Goal: Transaction & Acquisition: Purchase product/service

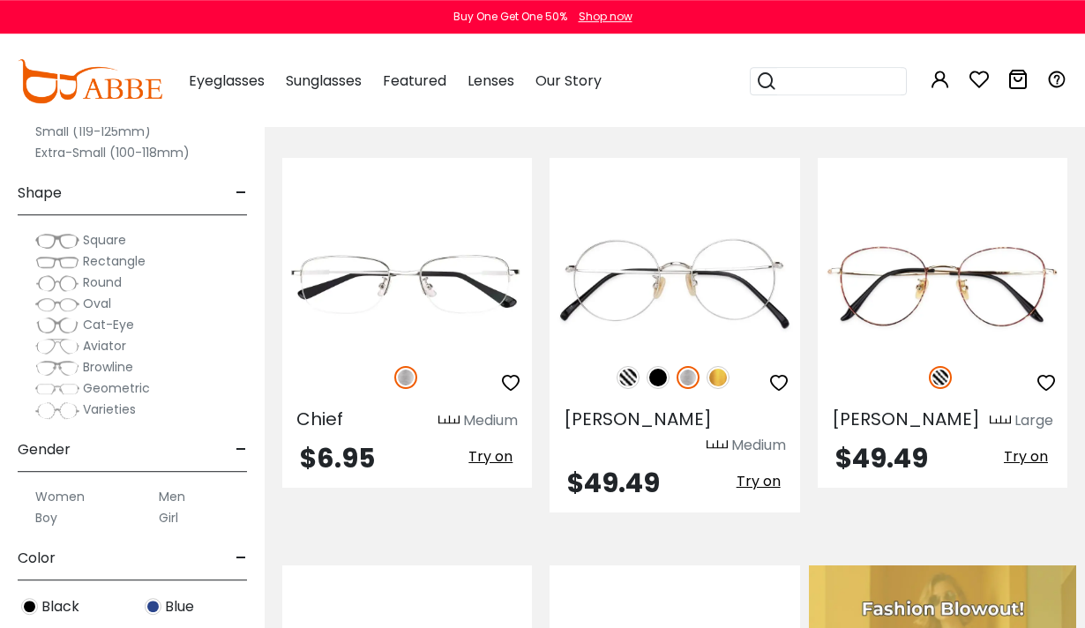
scroll to position [362, 0]
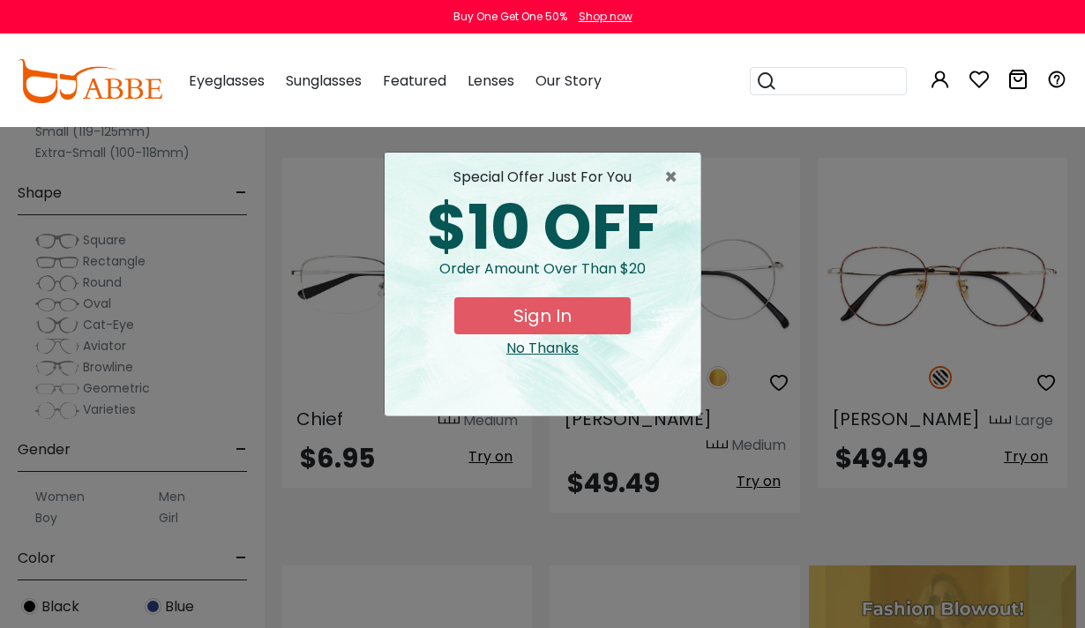
click at [684, 167] on span "×" at bounding box center [675, 177] width 22 height 21
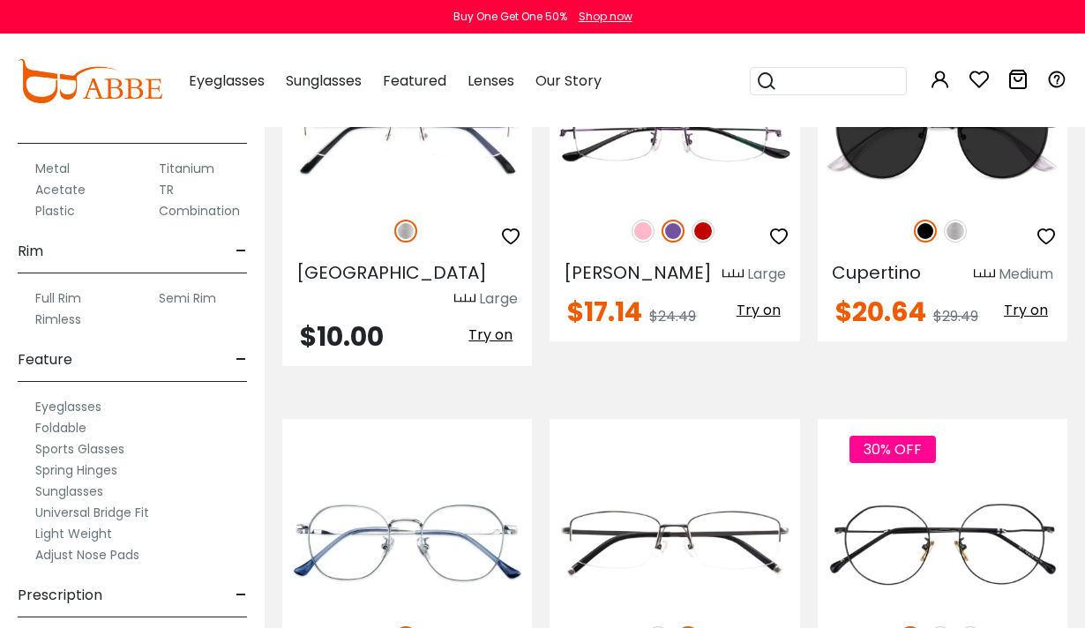
scroll to position [2904, 0]
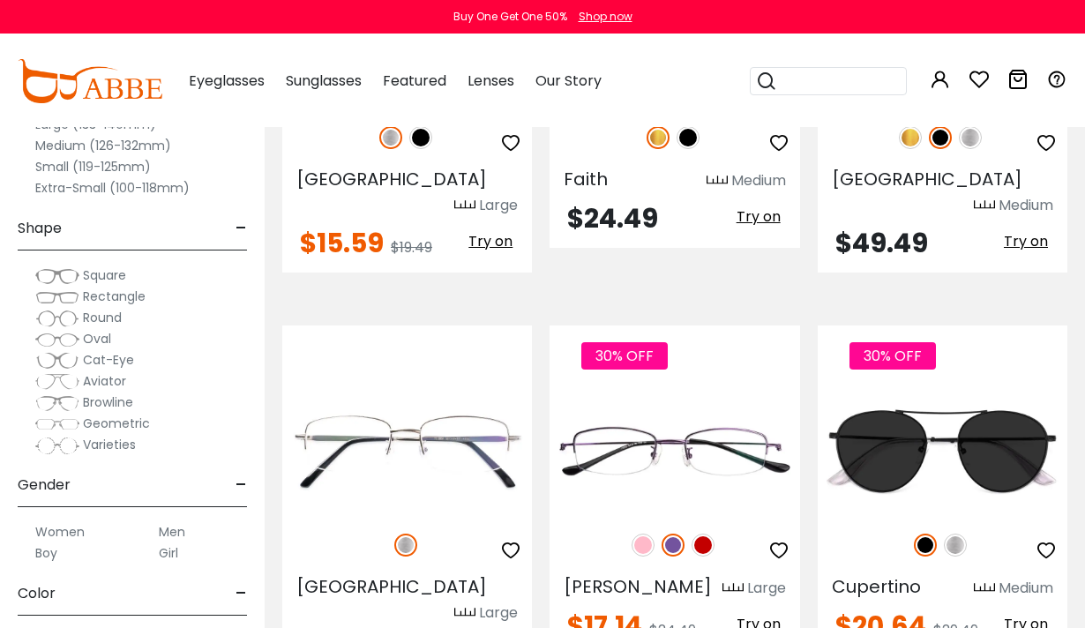
scroll to position [2590, 0]
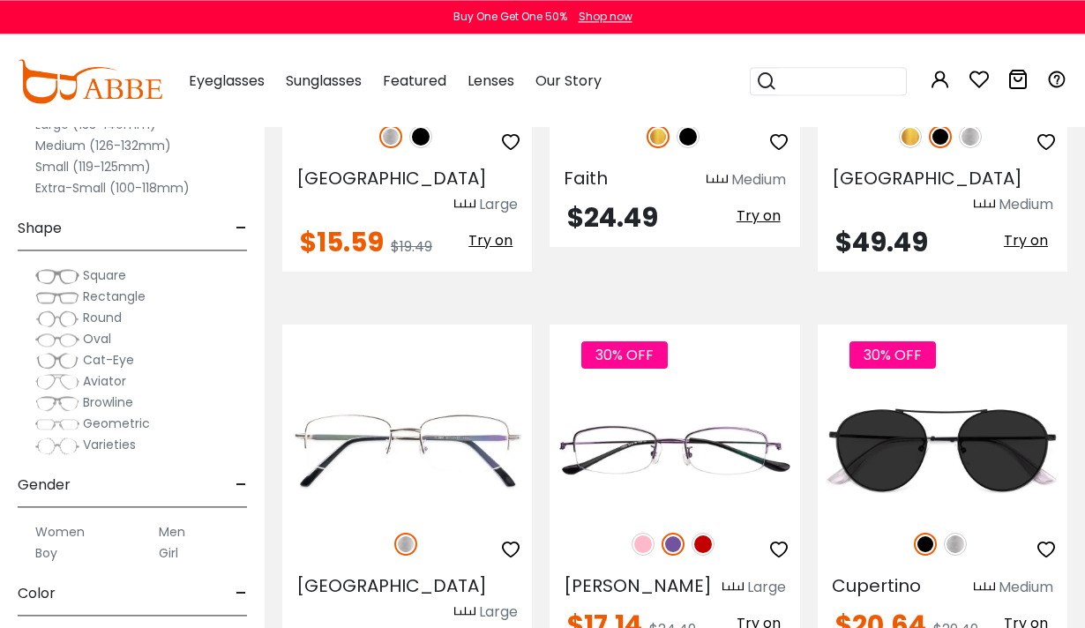
click at [639, 533] on img at bounding box center [643, 544] width 23 height 23
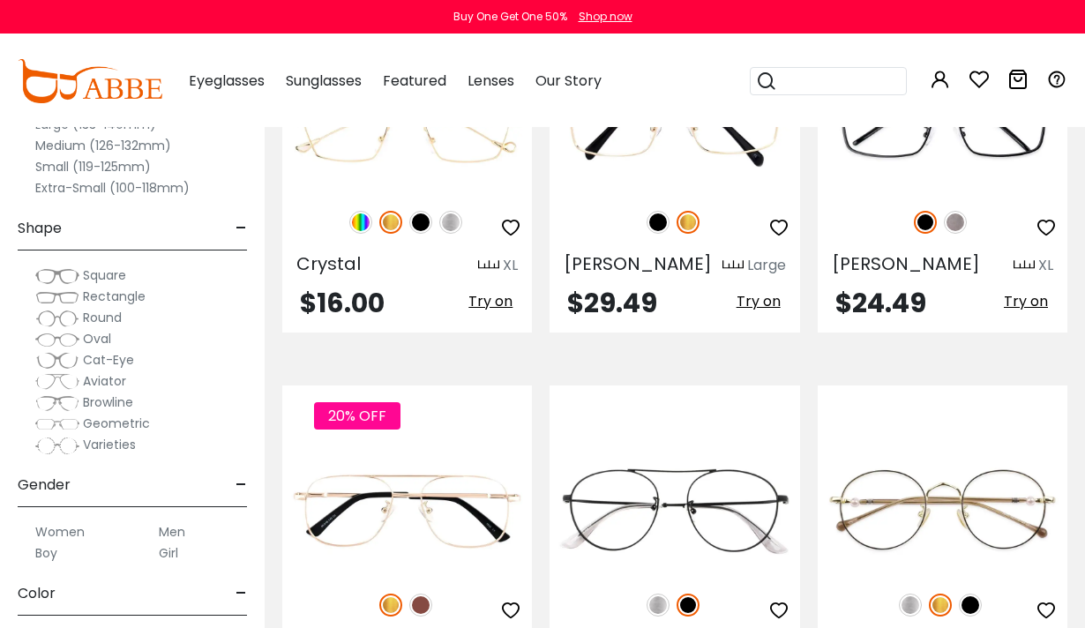
scroll to position [3684, 0]
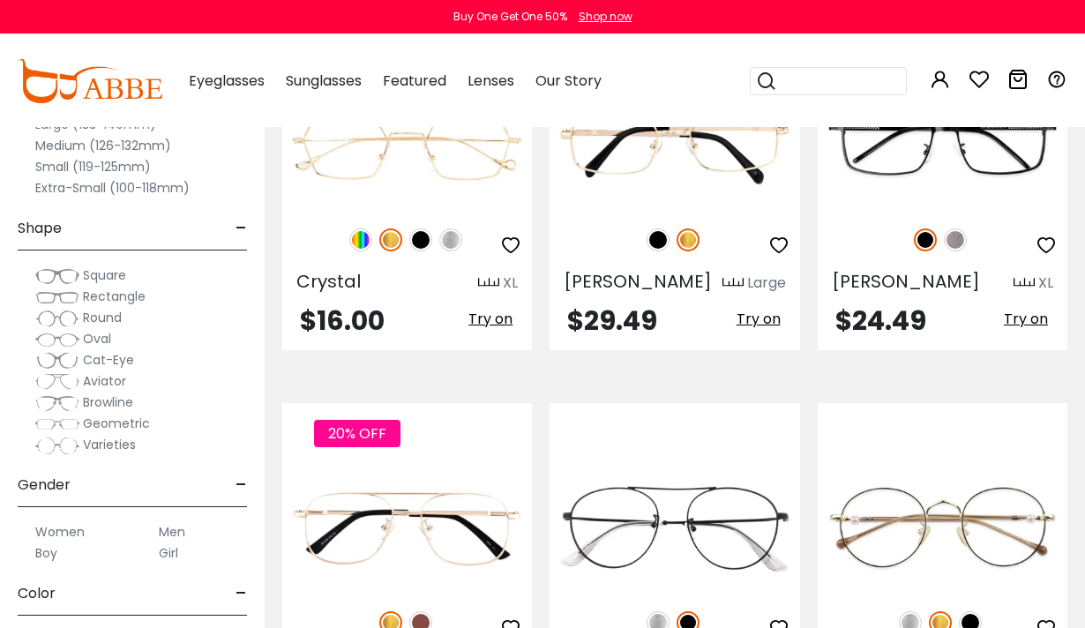
click at [429, 611] on img at bounding box center [420, 622] width 23 height 23
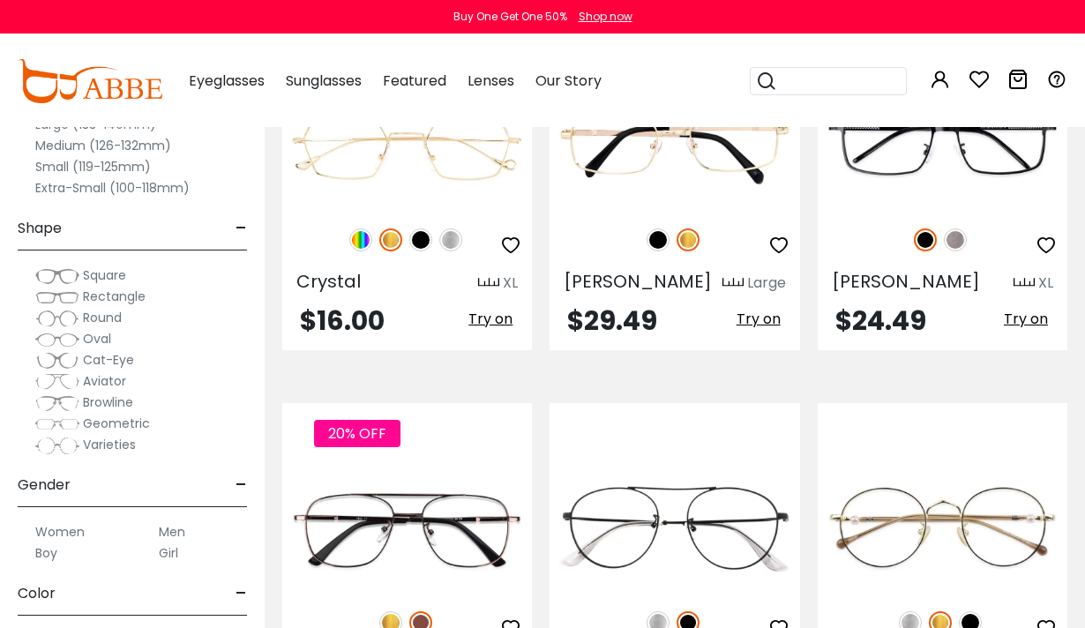
click at [388, 611] on img at bounding box center [390, 622] width 23 height 23
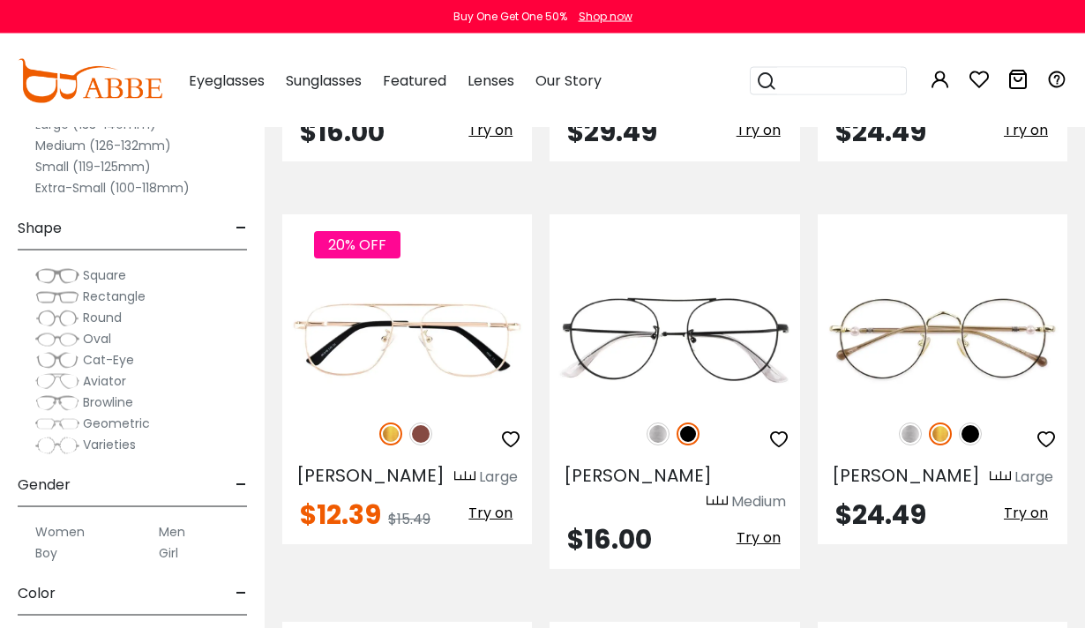
scroll to position [3874, 0]
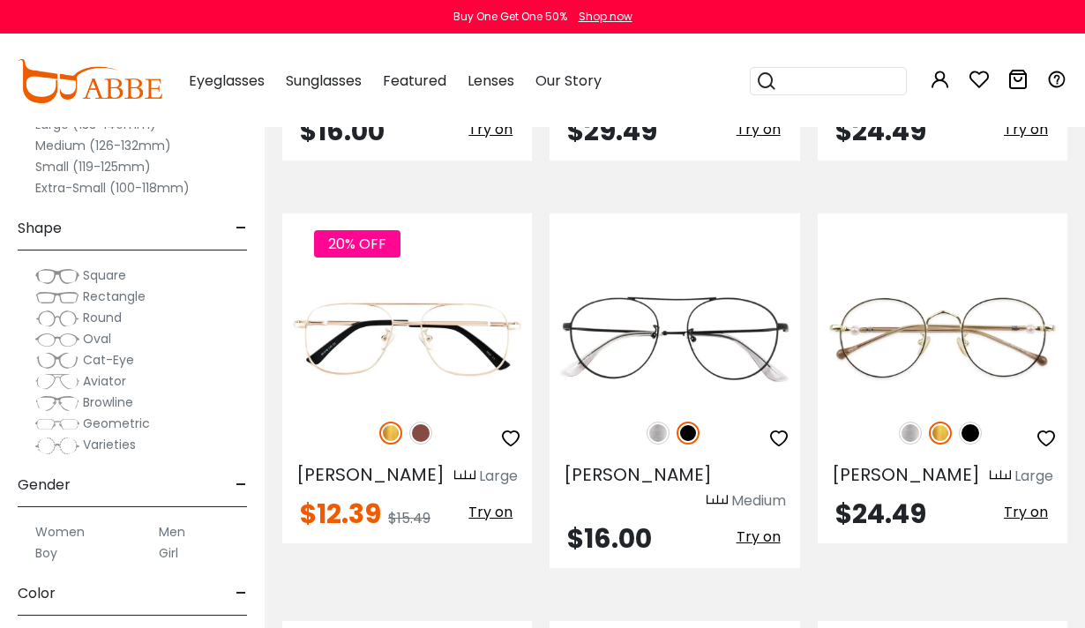
click at [766, 527] on span "Try on" at bounding box center [758, 537] width 44 height 20
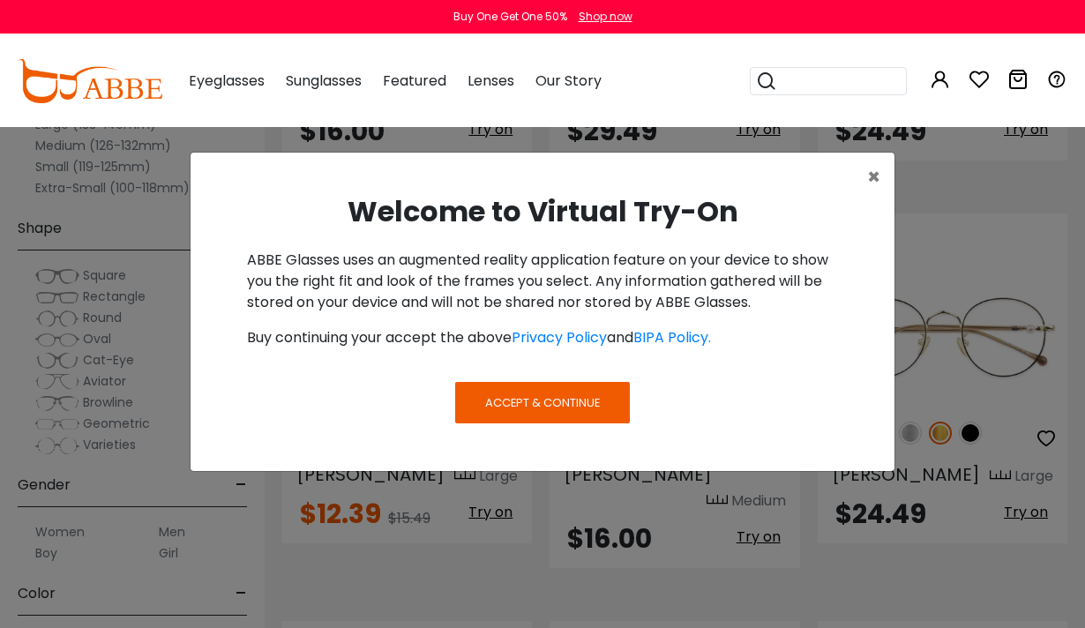
click at [587, 409] on span "Accept & Continue" at bounding box center [542, 402] width 115 height 17
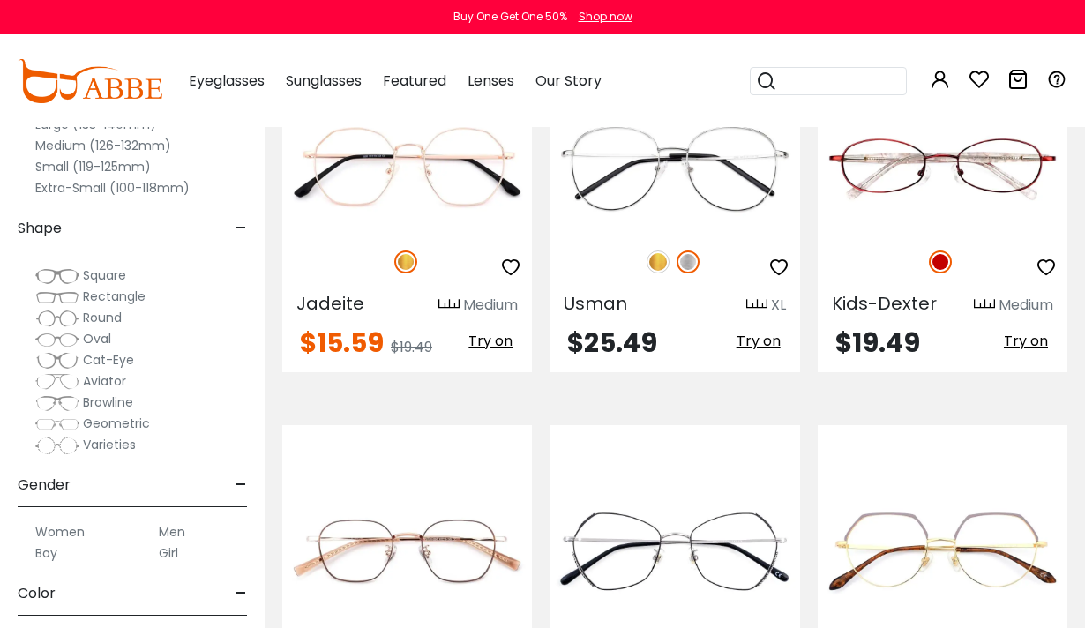
scroll to position [6439, 0]
click at [81, 527] on label "Women" at bounding box center [59, 531] width 49 height 21
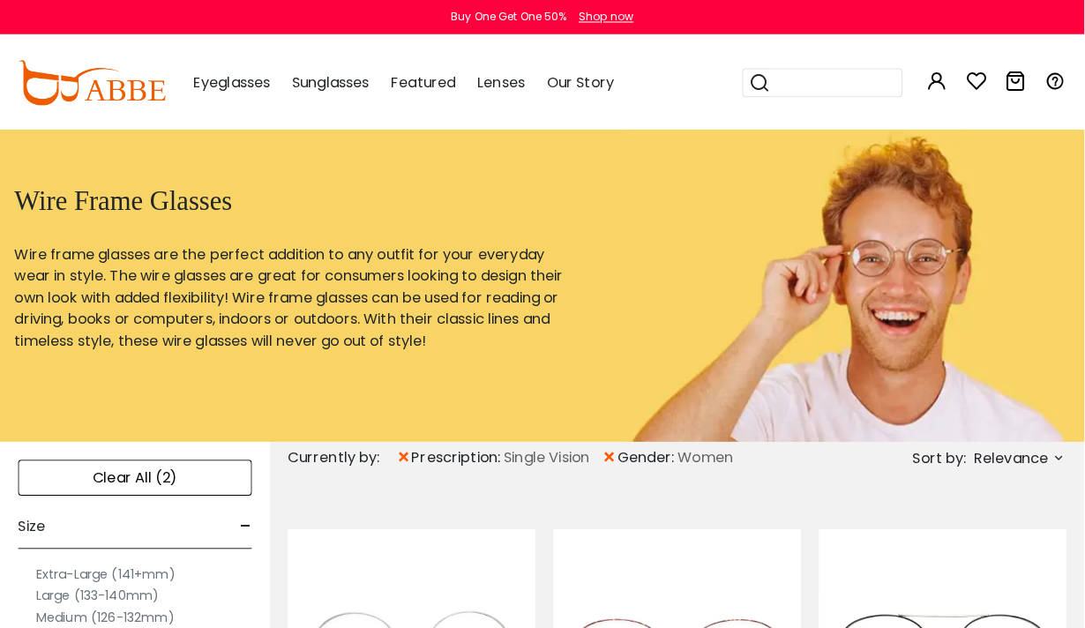
scroll to position [4, 0]
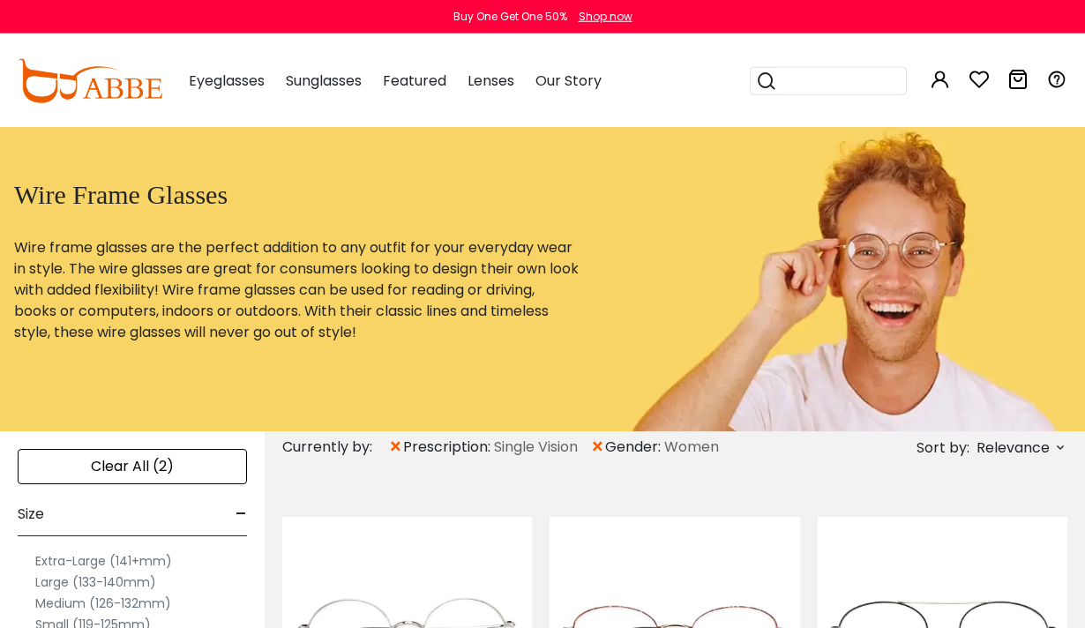
click at [473, 456] on span "prescription:" at bounding box center [448, 447] width 91 height 21
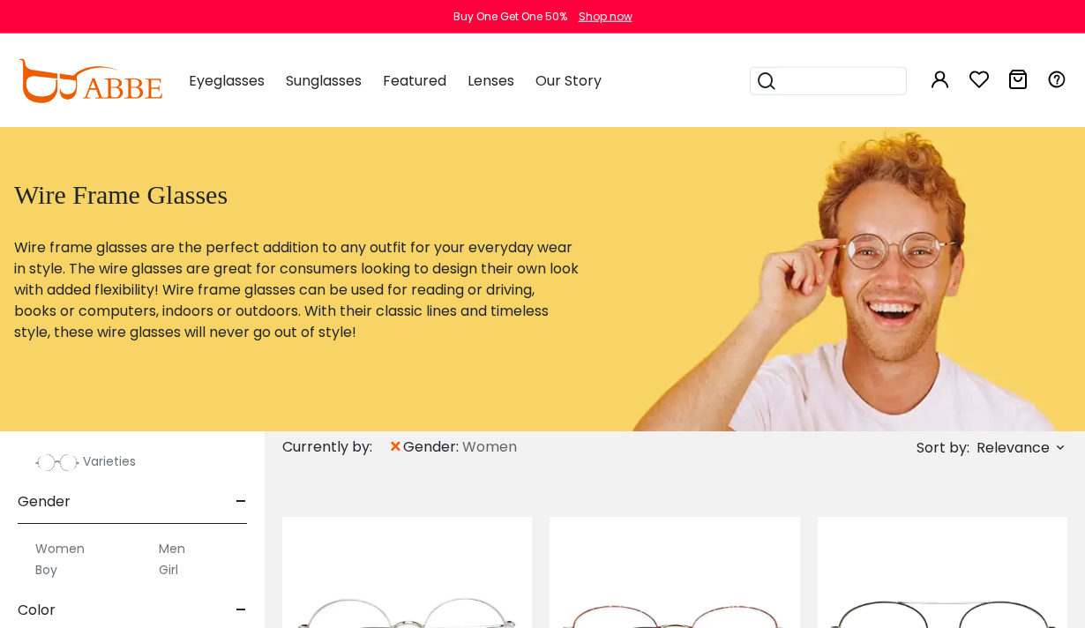
scroll to position [442, 0]
click at [80, 537] on label "Women" at bounding box center [59, 547] width 49 height 21
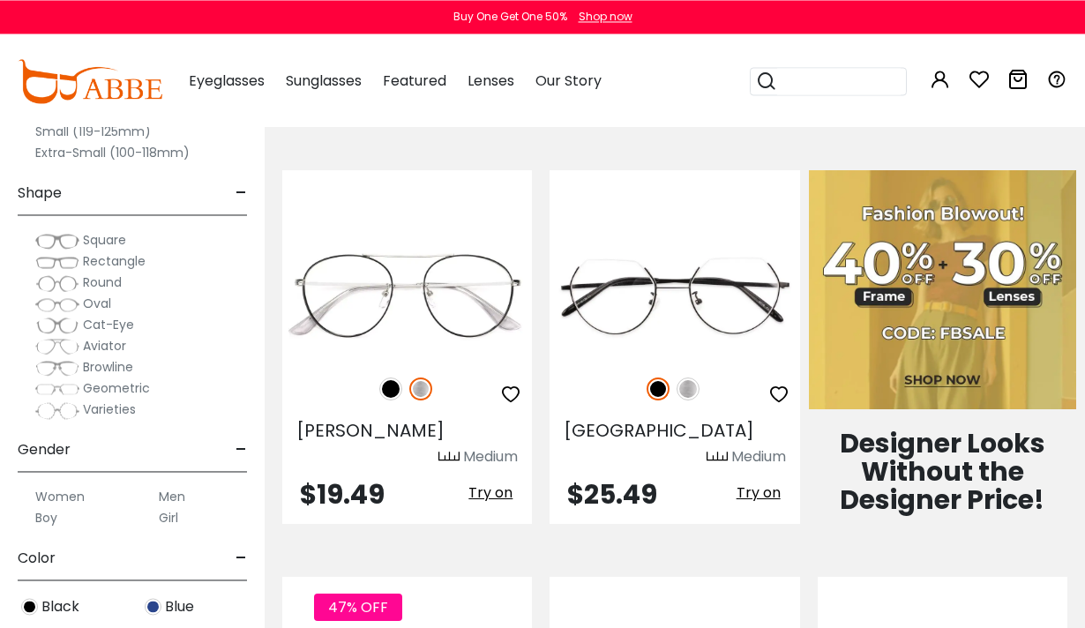
scroll to position [755, 0]
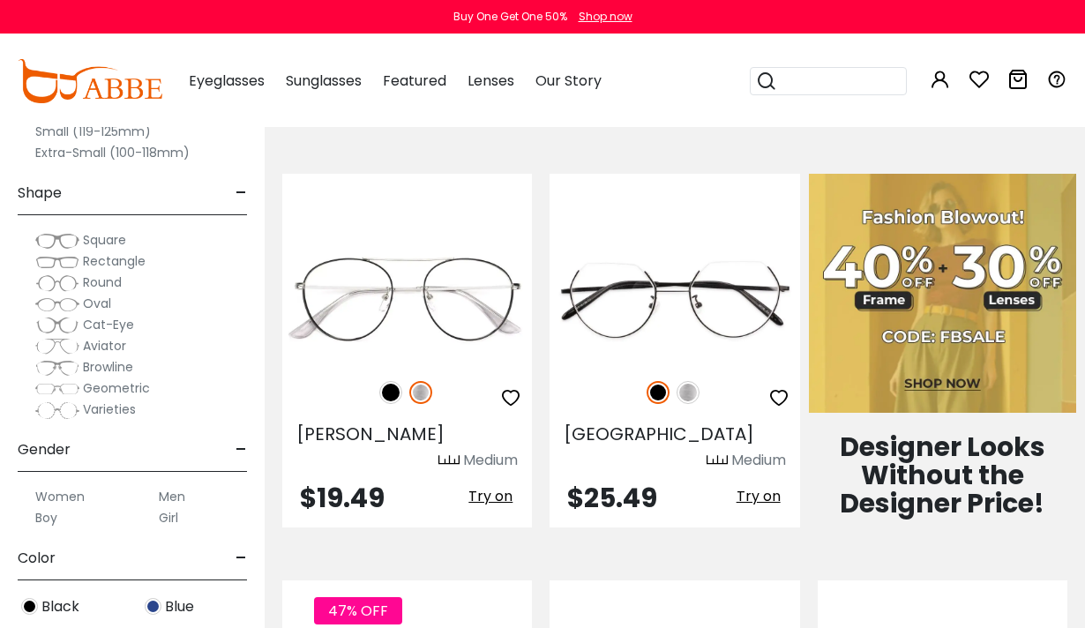
click at [901, 245] on img at bounding box center [942, 293] width 267 height 239
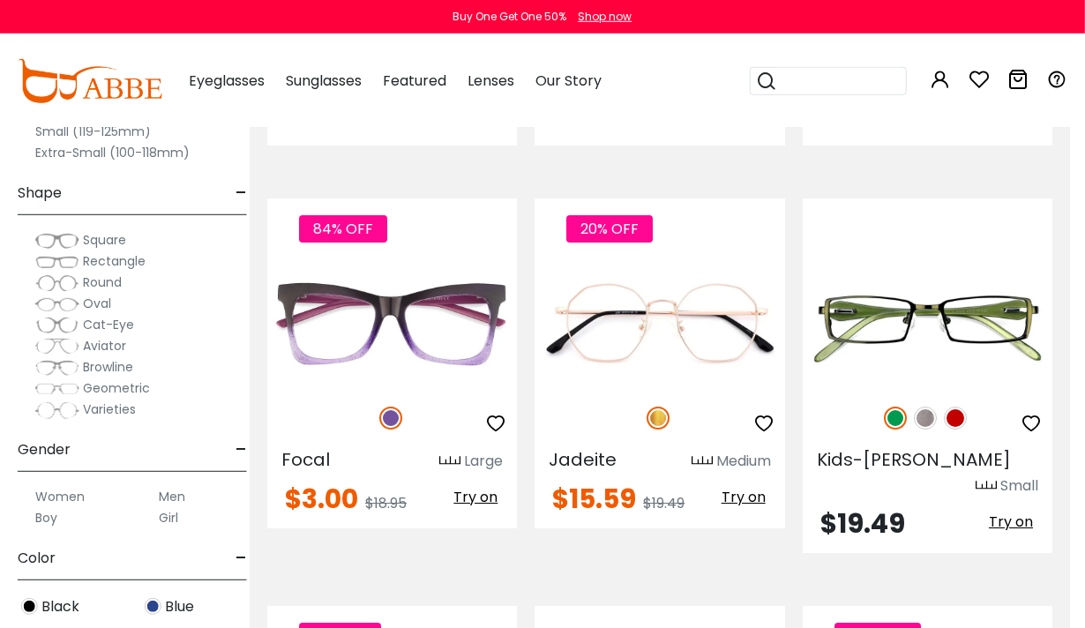
scroll to position [6070, 15]
click at [662, 407] on img at bounding box center [657, 418] width 23 height 23
click at [666, 407] on img at bounding box center [657, 418] width 23 height 23
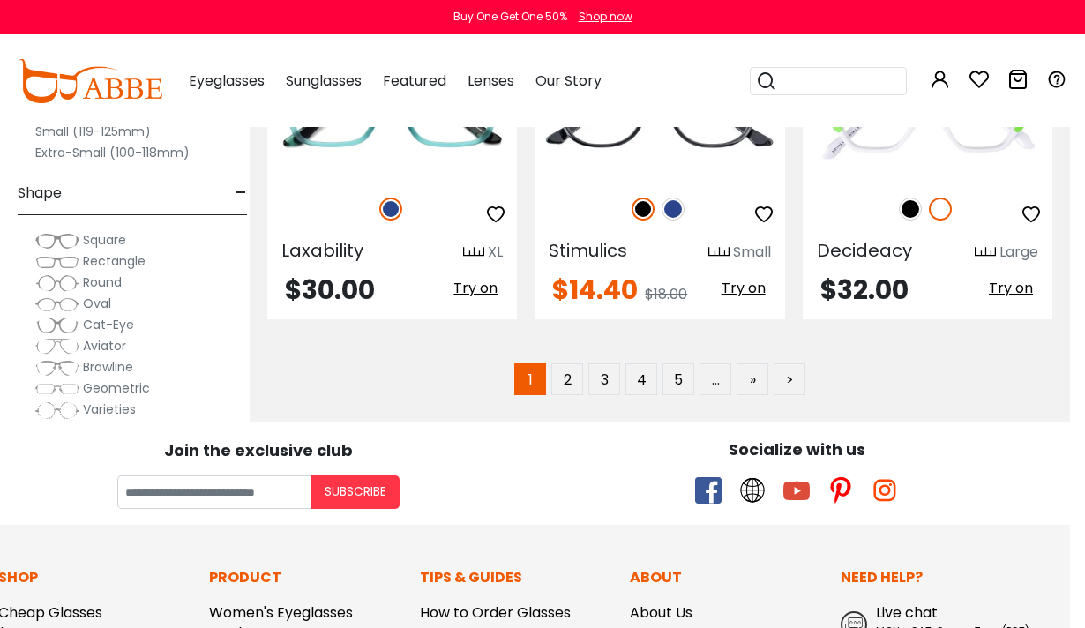
scroll to position [7870, 15]
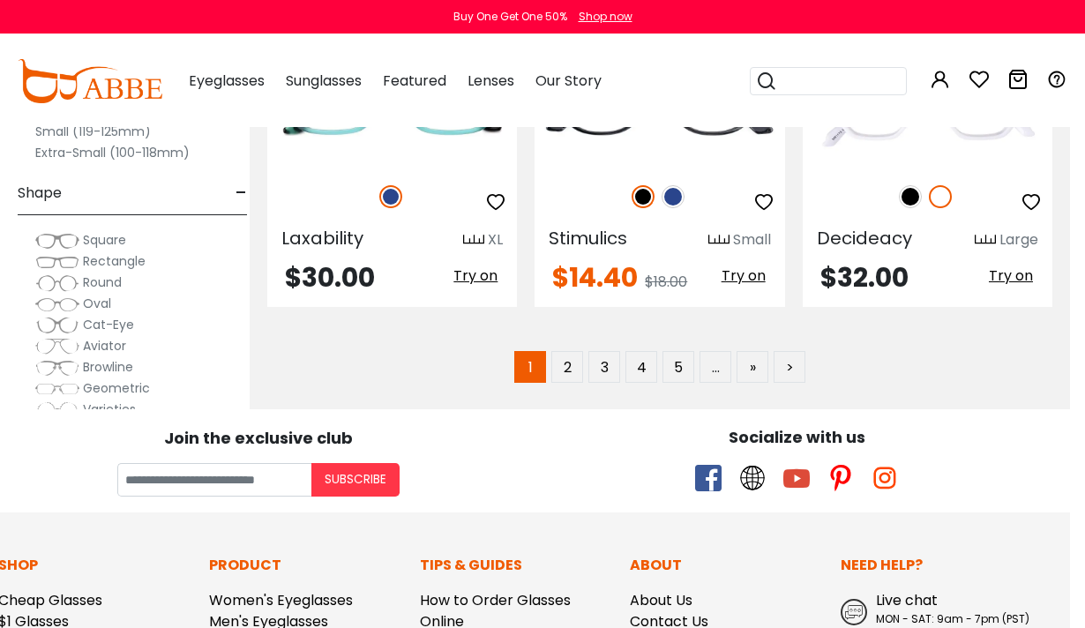
click at [528, 590] on link "How to Order Glasses Online" at bounding box center [495, 610] width 151 height 41
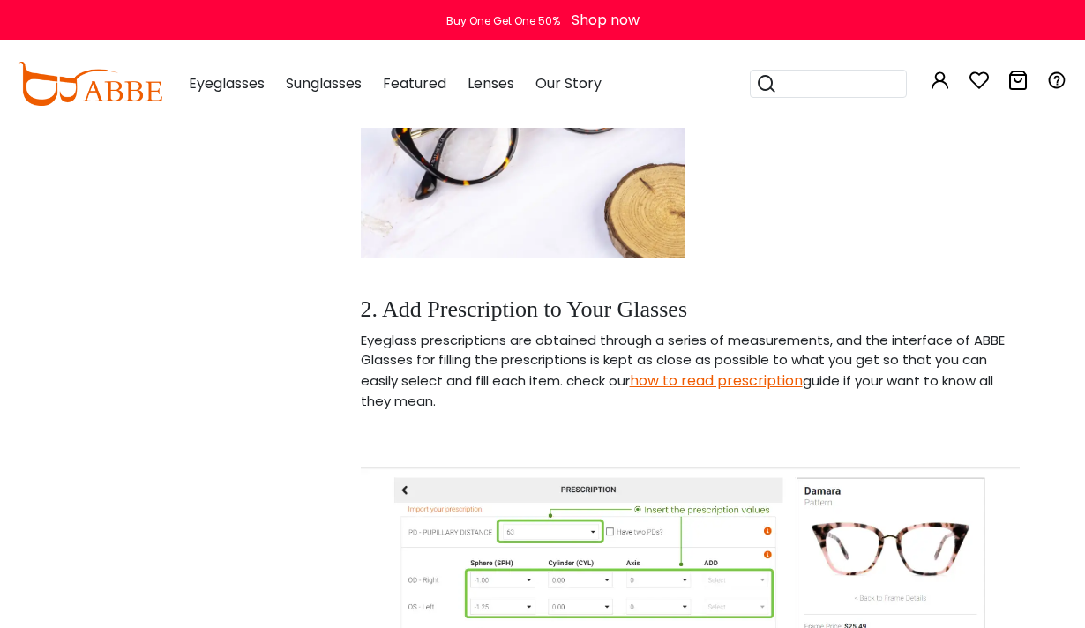
scroll to position [2046, 11]
